Goal: Navigation & Orientation: Find specific page/section

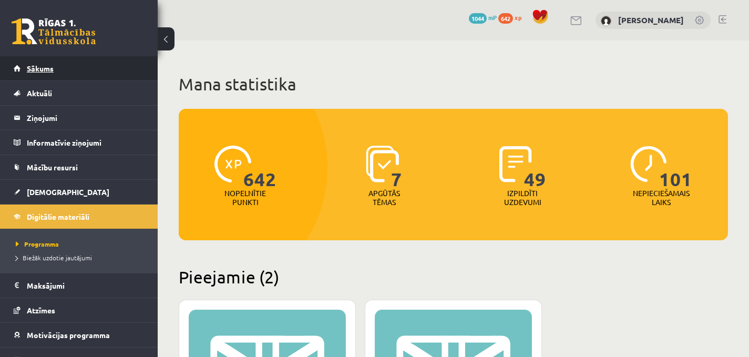
click at [50, 71] on span "Sākums" at bounding box center [40, 68] width 27 height 9
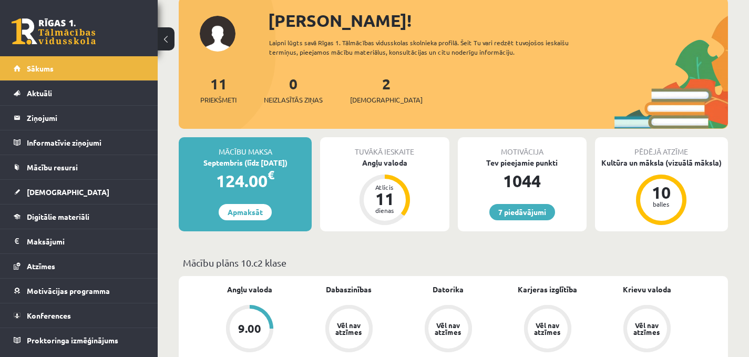
scroll to position [38, 0]
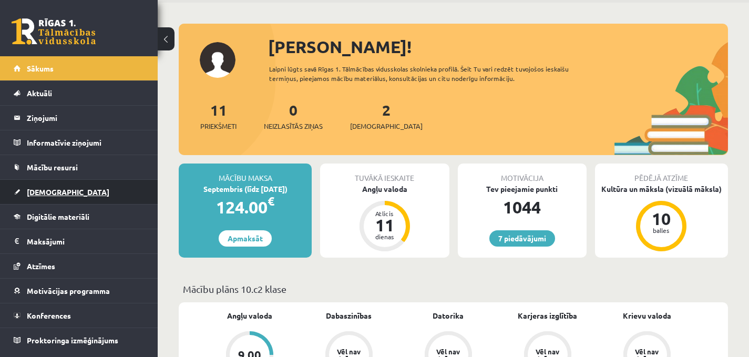
click at [66, 194] on link "[DEMOGRAPHIC_DATA]" at bounding box center [79, 192] width 131 height 24
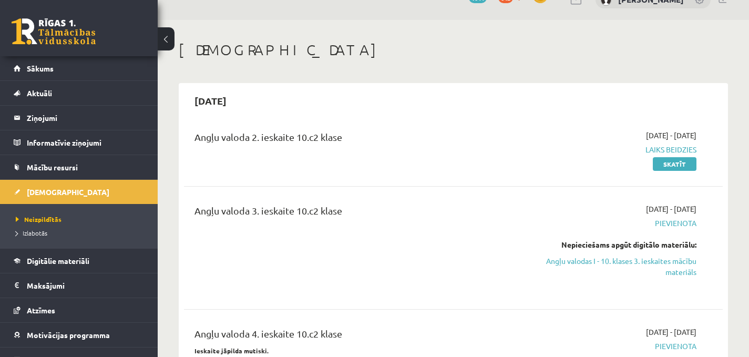
scroll to position [6, 0]
